Goal: Contribute content: Contribute content

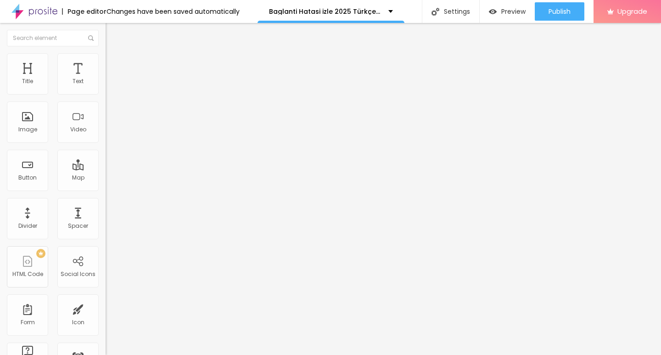
click at [106, 78] on div "Add image" at bounding box center [159, 75] width 106 height 6
click at [106, 79] on span "Add image" at bounding box center [125, 75] width 38 height 8
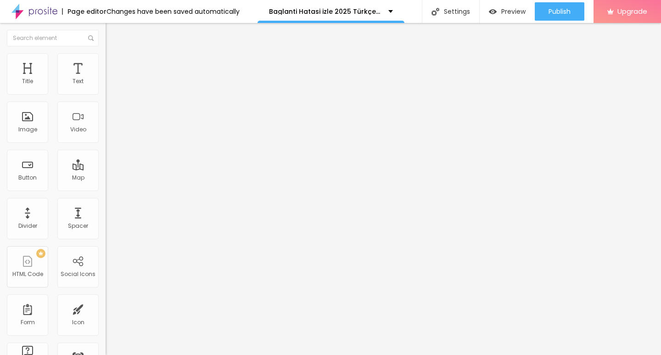
click at [106, 93] on input "text" at bounding box center [161, 88] width 110 height 9
paste input "[URL][DOMAIN_NAME]"
click at [106, 93] on input "[URL][DOMAIN_NAME]" at bounding box center [161, 88] width 110 height 9
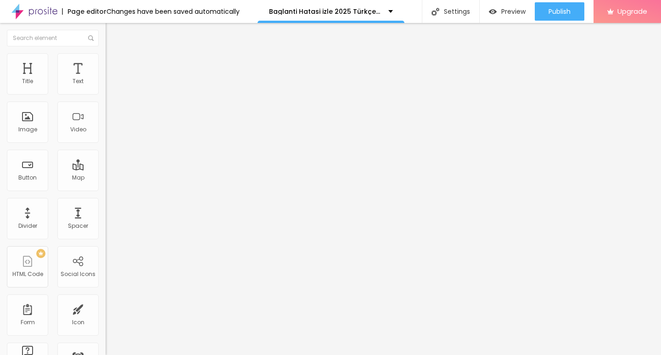
drag, startPoint x: 62, startPoint y: 164, endPoint x: 0, endPoint y: 166, distance: 61.6
click at [106, 166] on div "Change image Image description (Alt) [URL][DOMAIN_NAME] Align Aspect Ratio Orig…" at bounding box center [159, 141] width 106 height 138
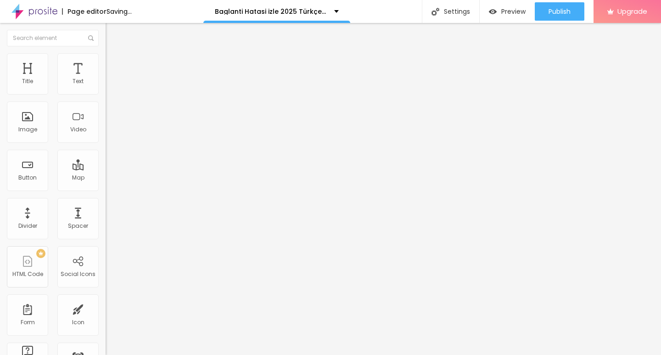
type input "[URL][DOMAIN_NAME]"
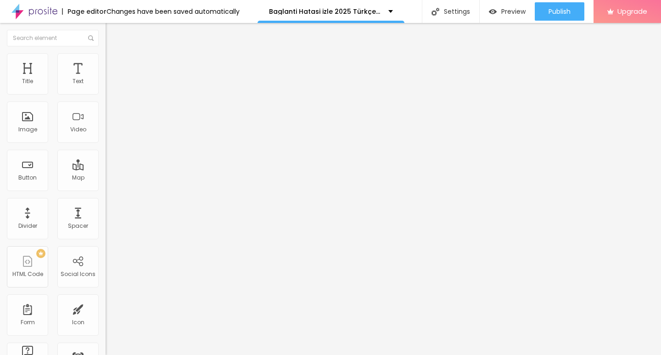
click at [106, 93] on input "[URL][DOMAIN_NAME]" at bounding box center [161, 88] width 110 height 9
click at [106, 188] on input "https://" at bounding box center [161, 183] width 110 height 9
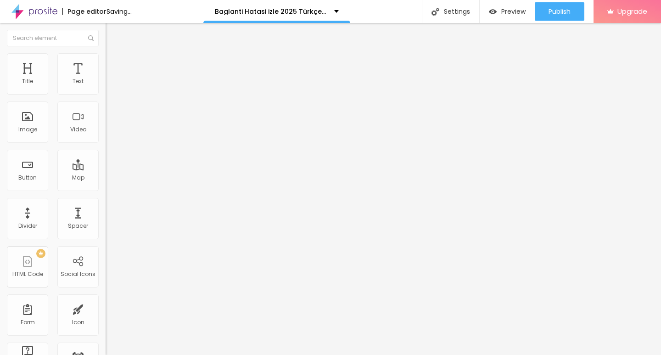
paste input "[DOMAIN_NAME]/tr/movie/1441599/baglanti-hatasi-alb"
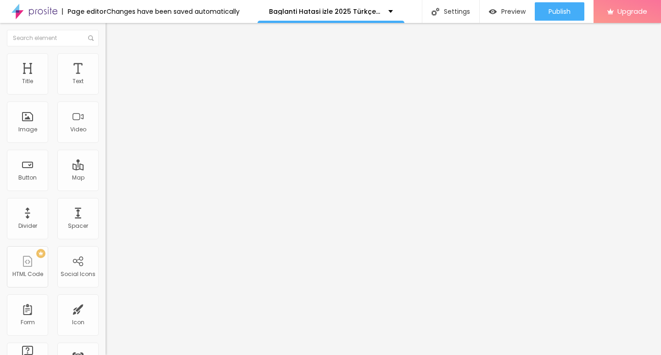
scroll to position [0, 82]
type input "[URL][DOMAIN_NAME]"
click at [106, 291] on div "Edit Image Content Style Advanced Change image Image description (Alt) Align As…" at bounding box center [159, 189] width 106 height 332
click at [113, 35] on div "Edit Image" at bounding box center [137, 33] width 48 height 7
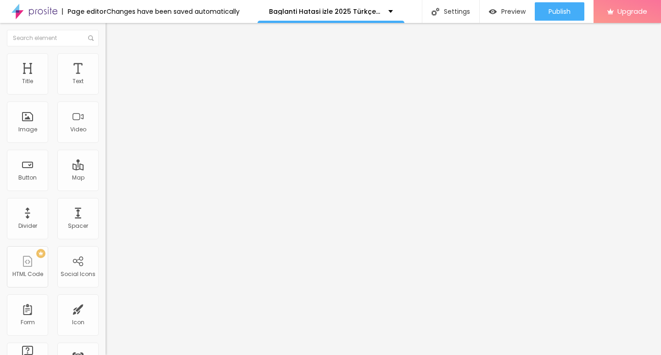
click at [106, 87] on span "Heading 2" at bounding box center [126, 80] width 41 height 11
click at [34, 175] on div "Button" at bounding box center [27, 178] width 18 height 6
click at [106, 86] on input "Click me" at bounding box center [161, 81] width 110 height 9
drag, startPoint x: 43, startPoint y: 102, endPoint x: 0, endPoint y: 102, distance: 43.2
click at [106, 102] on div "Text Click me Align Size Default Small Default Big Link URL https:// Open in ne…" at bounding box center [159, 139] width 106 height 134
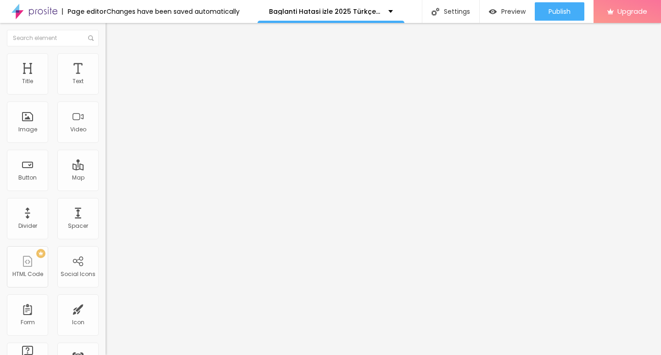
click at [106, 86] on input "Click me" at bounding box center [161, 81] width 110 height 9
paste input "Filmi Buradan İzleyin ▶▶ Baglanti Hatasi 2025 İzle - Filmi Full [HD]"
type input "Filmi Buradan İzleyin ▶▶ Baglanti Hatasi 2025 İzle - Filmi Full [HD]"
click at [106, 110] on img at bounding box center [109, 106] width 6 height 6
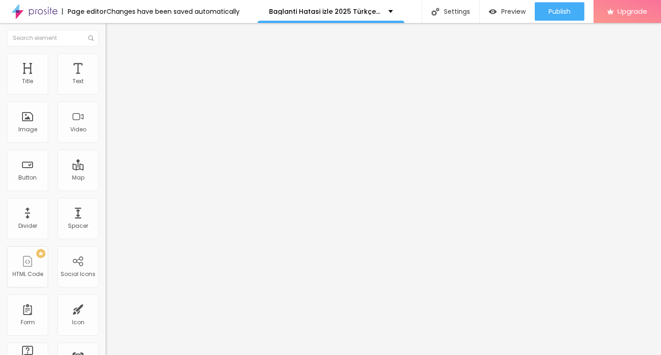
scroll to position [0, 0]
click at [106, 189] on input "https://" at bounding box center [161, 184] width 110 height 9
type input "[URL][DOMAIN_NAME]"
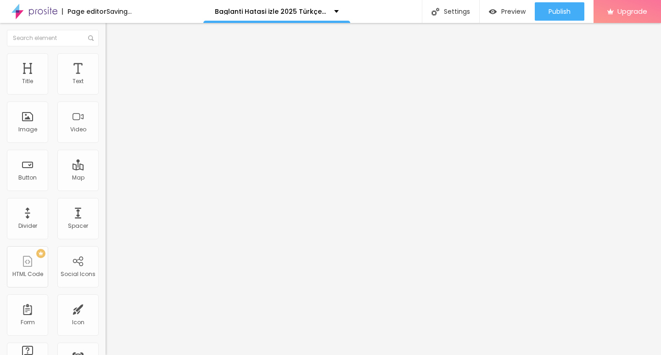
click at [106, 189] on input "[URL][DOMAIN_NAME]" at bounding box center [161, 184] width 110 height 9
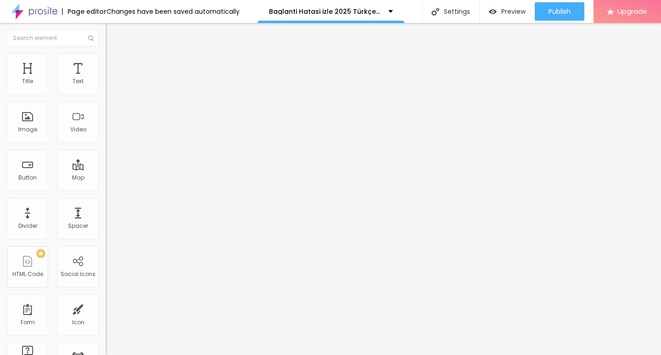
click at [106, 130] on div "Align" at bounding box center [159, 115] width 106 height 35
click at [113, 36] on div "Edit Button" at bounding box center [137, 33] width 49 height 7
click at [106, 77] on div "Text" at bounding box center [159, 75] width 106 height 6
click at [106, 86] on input "Click me" at bounding box center [161, 81] width 110 height 9
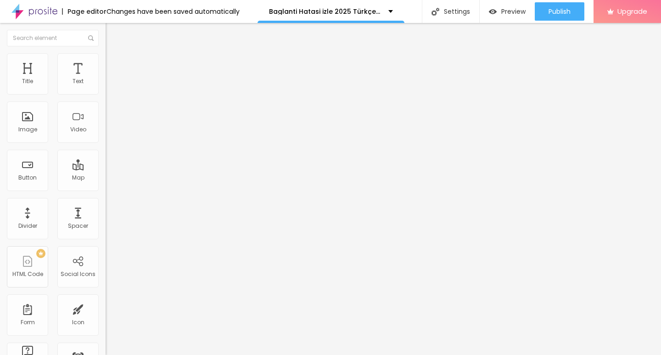
paste input "Filmi Buradan İzleyin ▶▶ Baglanti Hatasi 2025 İzle - Filmi Full [HD]"
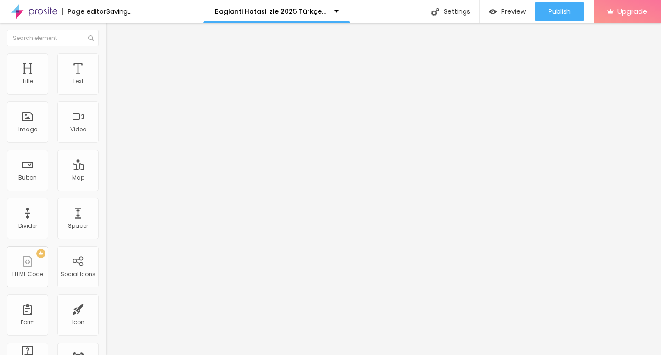
type input "Filmi Buradan İzleyin ▶▶ Baglanti Hatasi 2025 İzle - Filmi Full [HD]"
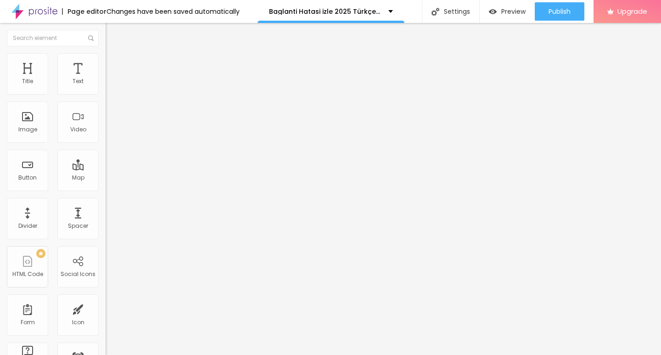
click at [106, 110] on img at bounding box center [109, 106] width 6 height 6
click at [106, 186] on input "https://" at bounding box center [161, 184] width 110 height 9
drag, startPoint x: 54, startPoint y: 190, endPoint x: 2, endPoint y: 190, distance: 51.4
click at [106, 190] on div "Text Filmi Buradan İzleyin ▶▶ Baglanti Hatasi 2025 İzle - Filmi Full [HD] Align…" at bounding box center [159, 139] width 106 height 134
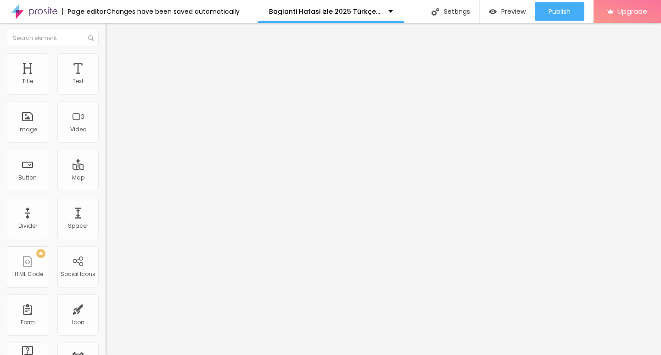
type input "[URL][DOMAIN_NAME]"
click at [106, 189] on input "[URL][DOMAIN_NAME]" at bounding box center [161, 184] width 110 height 9
click at [106, 205] on div "Text Filmi Buradan İzleyin ▶▶ Baglanti Hatasi 2025 İzle - Filmi Full [HD] Align…" at bounding box center [159, 139] width 106 height 134
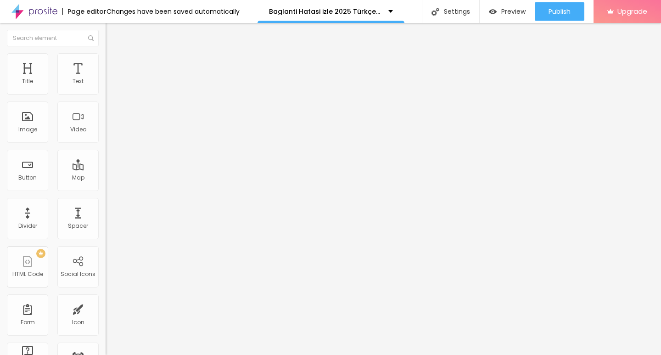
click at [113, 37] on div "Edit Button" at bounding box center [137, 33] width 49 height 7
click at [106, 35] on button "Edit Text" at bounding box center [159, 33] width 106 height 21
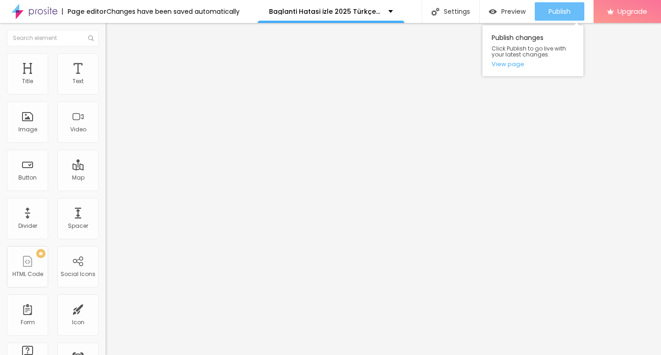
click at [554, 14] on span "Publish" at bounding box center [560, 11] width 22 height 7
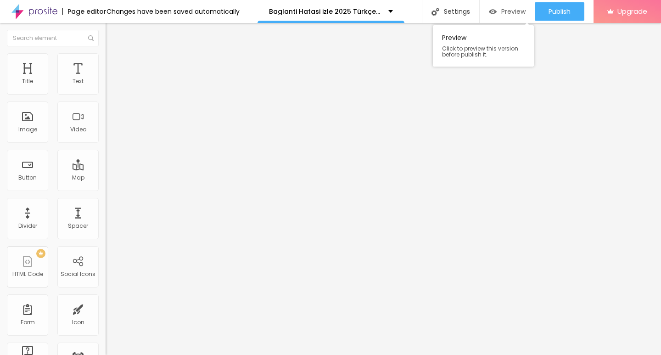
click at [512, 15] on span "Preview" at bounding box center [514, 11] width 24 height 7
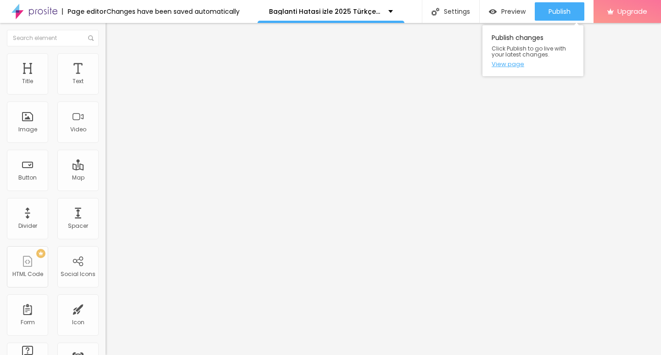
click at [516, 64] on link "View page" at bounding box center [533, 64] width 83 height 6
